Goal: Contribute content: Contribute content

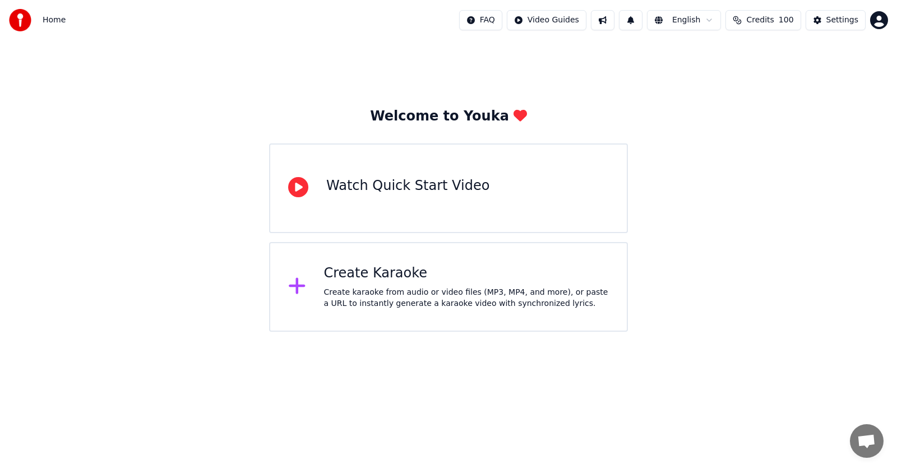
click at [407, 270] on div "Create Karaoke" at bounding box center [466, 274] width 285 height 18
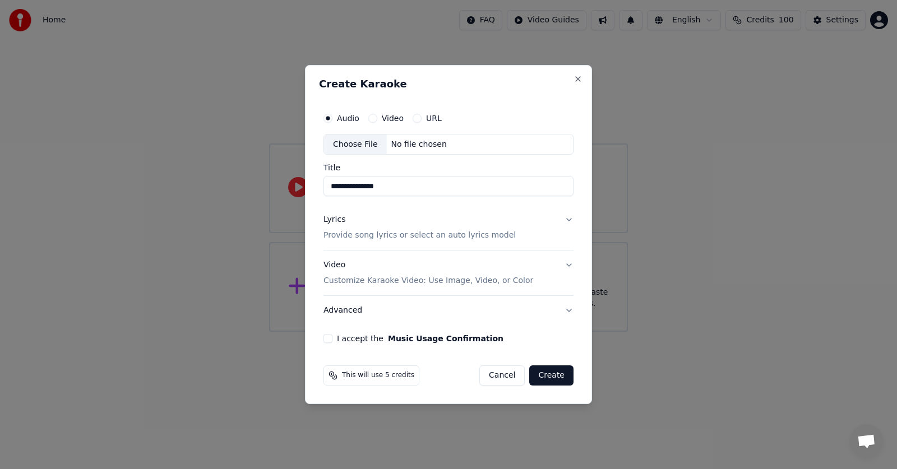
type input "**********"
click at [369, 148] on div "Choose File" at bounding box center [355, 144] width 63 height 20
click at [406, 236] on p "Provide song lyrics or select an auto lyrics model" at bounding box center [419, 235] width 192 height 11
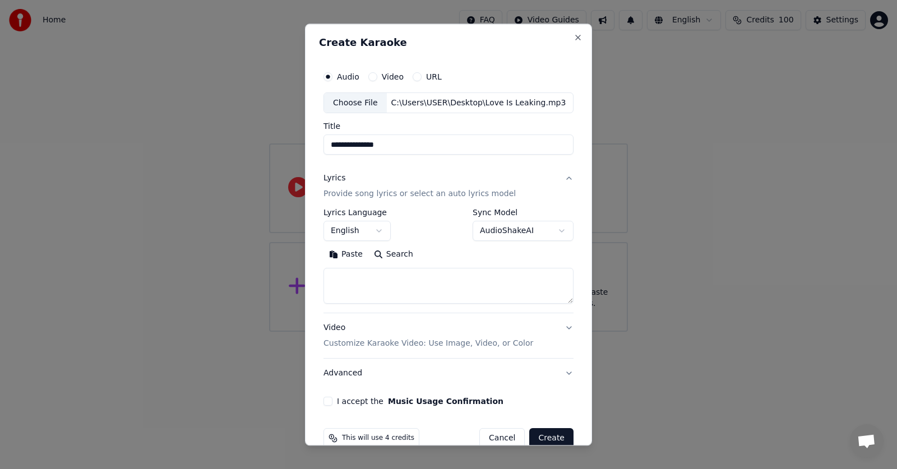
click at [349, 278] on textarea at bounding box center [448, 286] width 250 height 36
click at [352, 259] on button "Paste" at bounding box center [345, 255] width 45 height 18
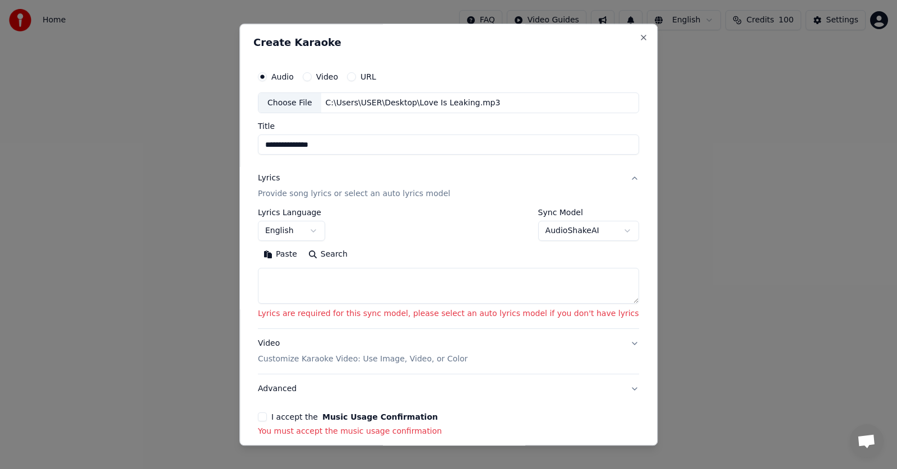
click at [316, 290] on textarea at bounding box center [448, 286] width 381 height 36
click at [303, 257] on button "Paste" at bounding box center [280, 255] width 45 height 18
click at [354, 276] on textarea at bounding box center [448, 286] width 381 height 36
paste textarea "**********"
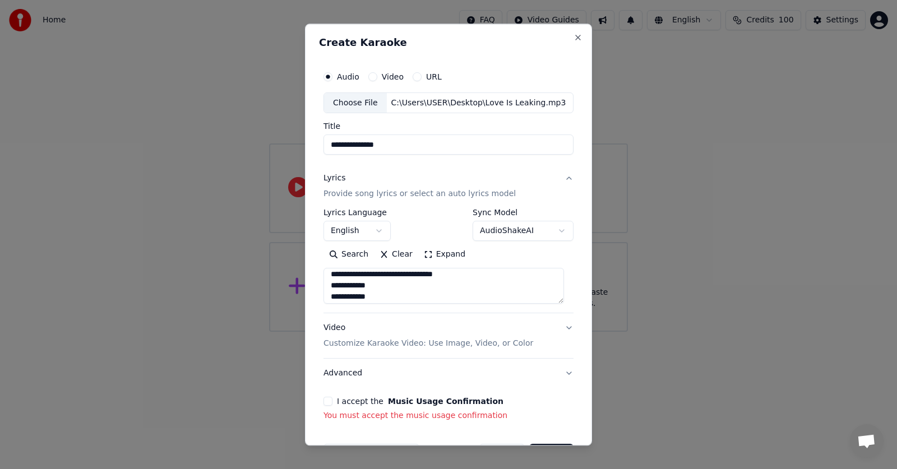
scroll to position [127, 0]
type textarea "**********"
click at [556, 330] on button "Video Customize Karaoke Video: Use Image, Video, or Color" at bounding box center [448, 336] width 250 height 45
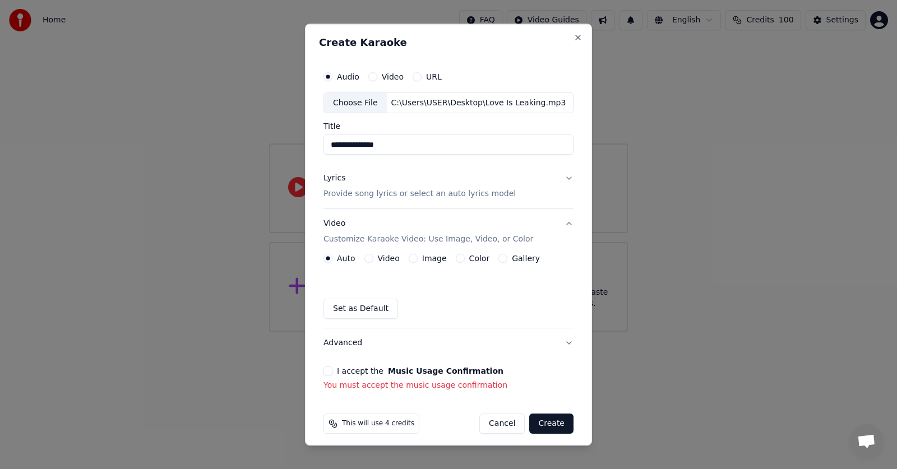
click at [370, 258] on button "Video" at bounding box center [368, 258] width 9 height 9
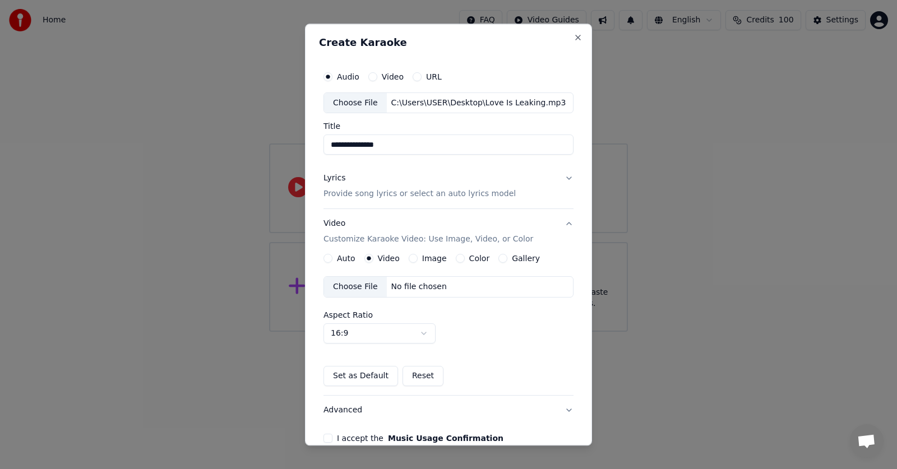
click at [329, 260] on button "Auto" at bounding box center [327, 258] width 9 height 9
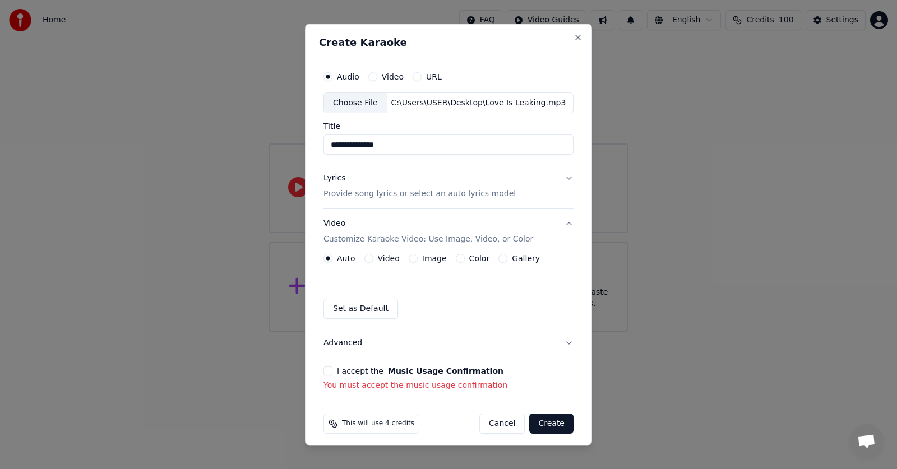
click at [369, 258] on button "Video" at bounding box center [368, 258] width 9 height 9
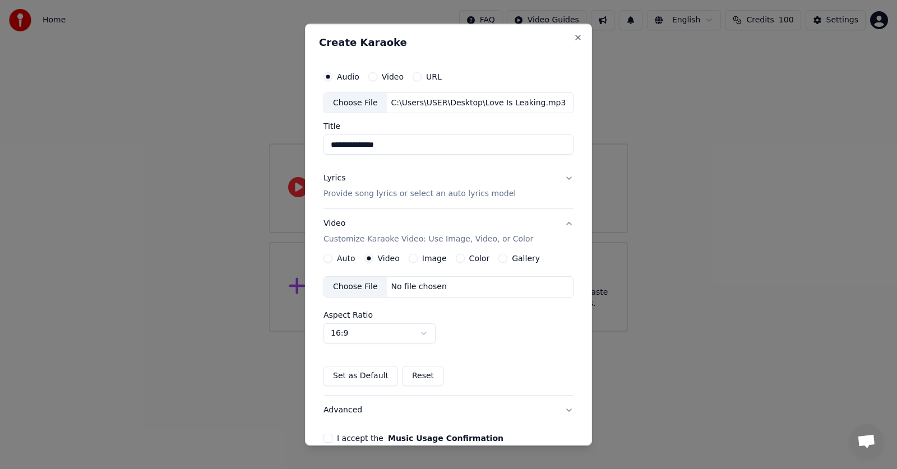
click at [356, 281] on div "Choose File" at bounding box center [355, 287] width 63 height 20
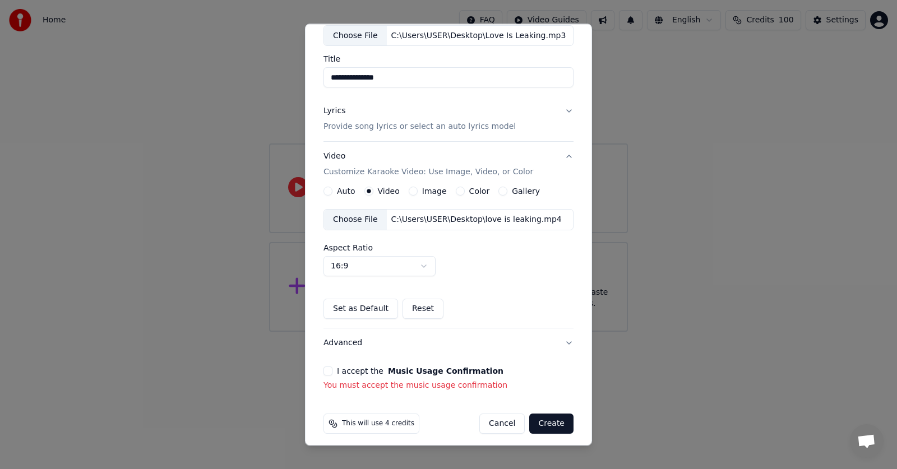
scroll to position [74, 0]
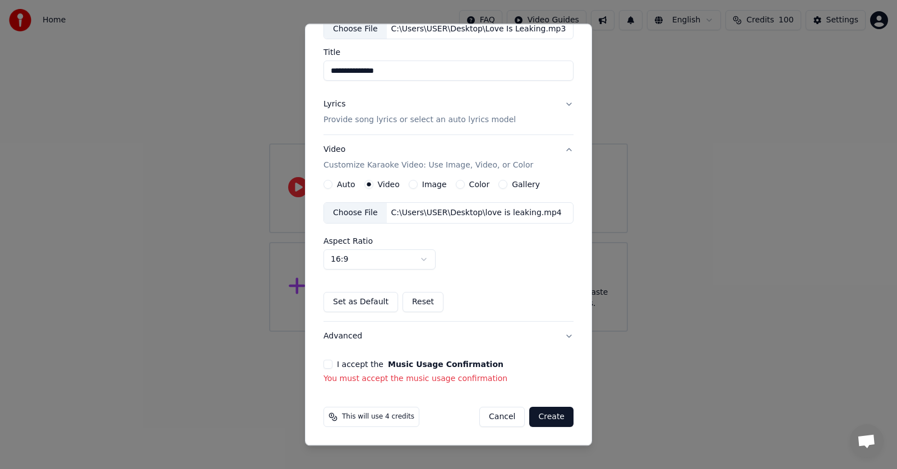
click at [328, 362] on button "I accept the Music Usage Confirmation" at bounding box center [327, 364] width 9 height 9
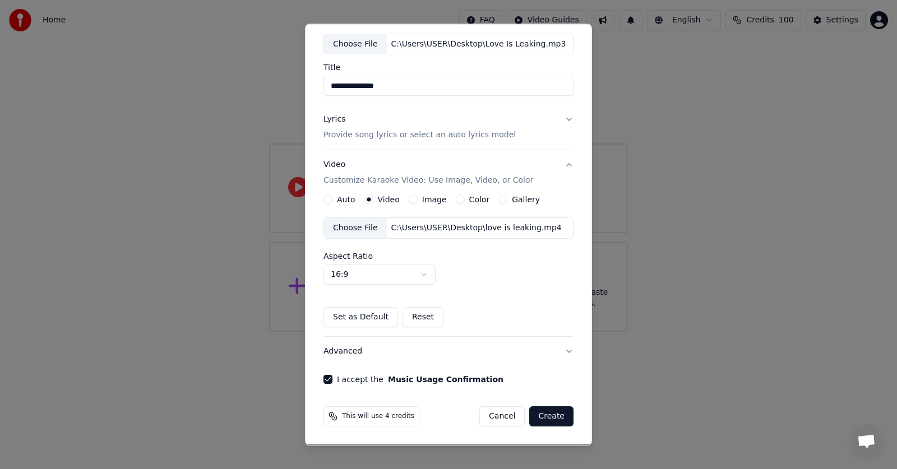
click at [542, 412] on button "Create" at bounding box center [551, 417] width 44 height 20
